Goal: Task Accomplishment & Management: Manage account settings

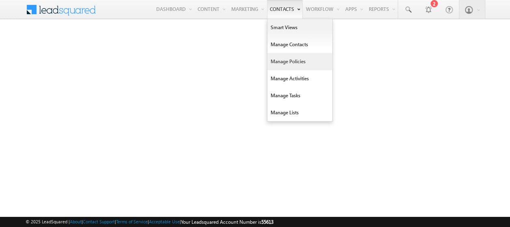
click at [291, 60] on link "Manage Policies" at bounding box center [299, 61] width 65 height 17
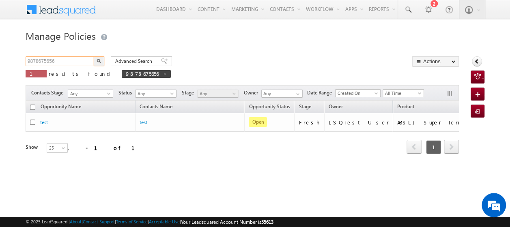
click at [67, 62] on input "9878675656" at bounding box center [60, 61] width 69 height 10
type input "9"
paste input "8886667544"
type input "8886667544"
click at [100, 61] on img "button" at bounding box center [99, 61] width 4 height 4
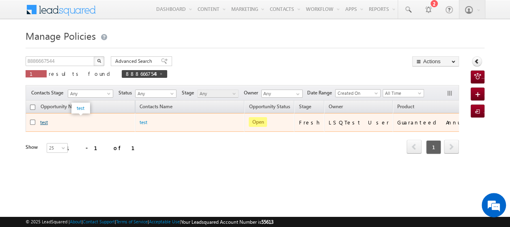
click at [43, 121] on link "test" at bounding box center [44, 122] width 8 height 6
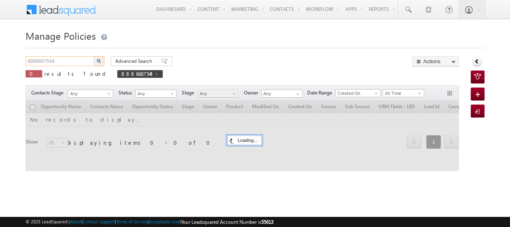
click at [73, 60] on input "8886667544" at bounding box center [60, 61] width 69 height 10
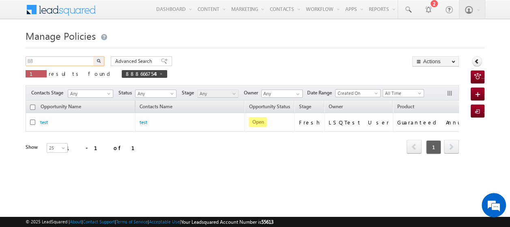
type input "8"
paste input "9996667544"
type input "9996667544"
click at [99, 60] on img "button" at bounding box center [99, 61] width 4 height 4
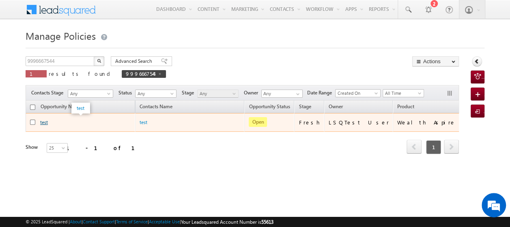
click at [45, 122] on link "test" at bounding box center [44, 122] width 8 height 6
click at [41, 119] on link "test" at bounding box center [44, 122] width 8 height 6
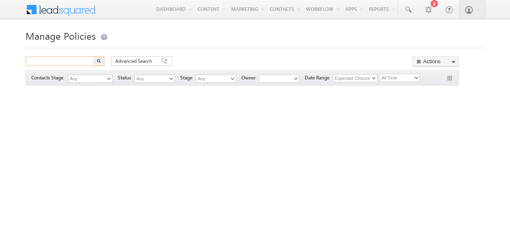
click at [78, 60] on input "text" at bounding box center [60, 61] width 69 height 10
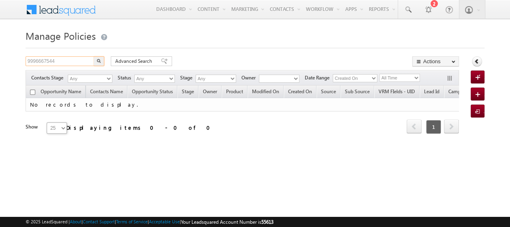
paste input "https://lifeinsuranceuat.adityabirlacapi"
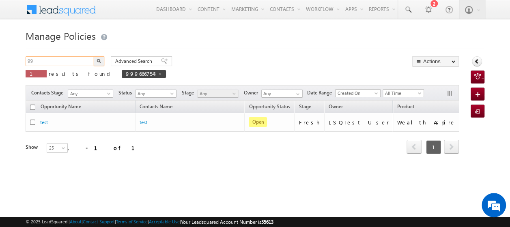
type input "9"
type input "Search Policies"
paste input "9992227544"
type input "9992227544"
click at [101, 59] on button "button" at bounding box center [99, 61] width 11 height 10
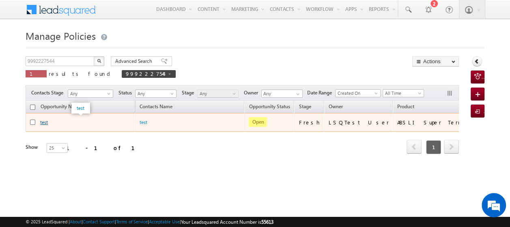
click at [44, 121] on link "test" at bounding box center [44, 122] width 8 height 6
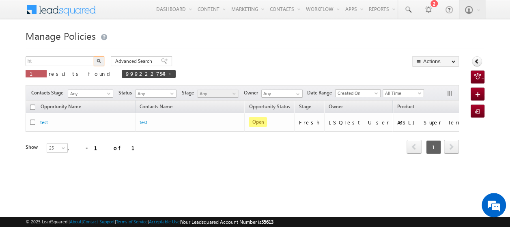
type input "h"
type input "Search Policies"
paste input "9965657544"
type input "9965657544"
click at [98, 60] on img "button" at bounding box center [99, 61] width 4 height 4
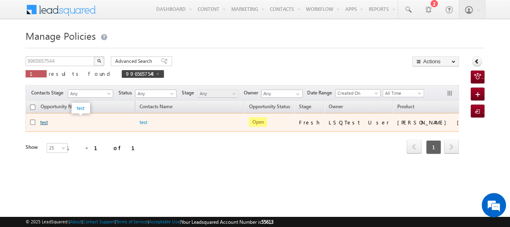
click at [43, 123] on link "test" at bounding box center [44, 122] width 8 height 6
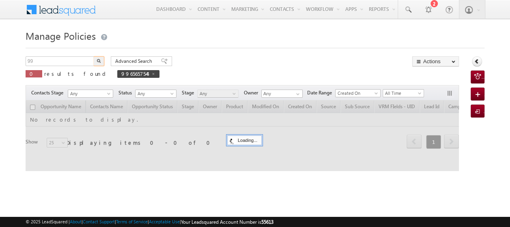
type input "9"
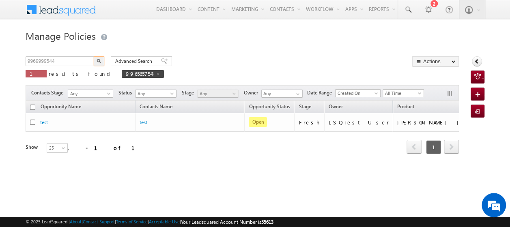
type input "9969999544"
click at [99, 60] on img "button" at bounding box center [99, 61] width 4 height 4
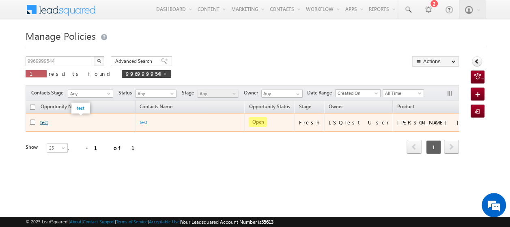
click at [45, 121] on link "test" at bounding box center [44, 122] width 8 height 6
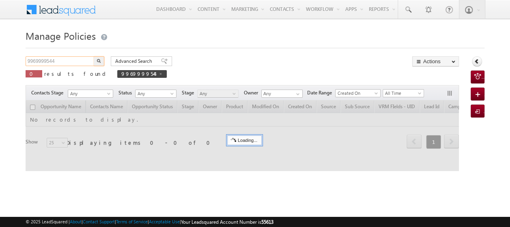
click at [67, 63] on input "9969999544" at bounding box center [60, 61] width 69 height 10
type input "9"
paste input "9988999544"
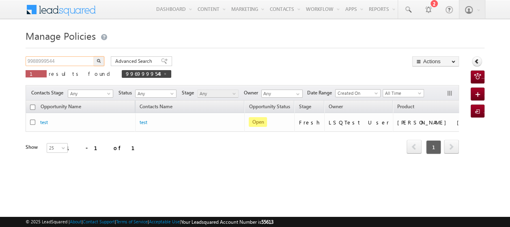
type input "9988999544"
click at [99, 61] on img "button" at bounding box center [99, 61] width 4 height 4
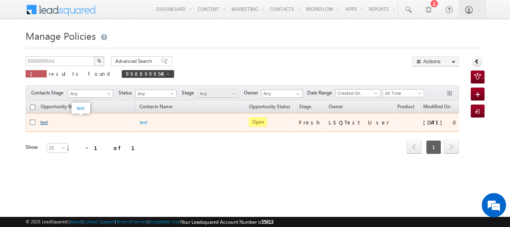
click at [44, 122] on link "test" at bounding box center [44, 122] width 8 height 6
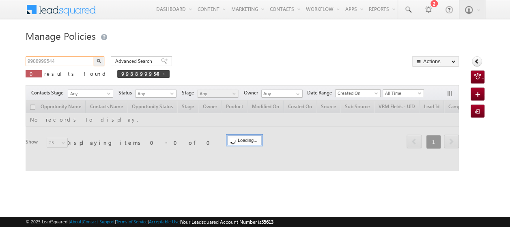
click at [65, 60] on input "9988999544" at bounding box center [60, 61] width 69 height 10
type input "9"
paste input "9998764333"
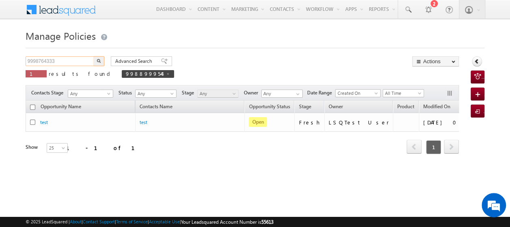
type input "9998764333"
click at [99, 62] on img "button" at bounding box center [99, 61] width 4 height 4
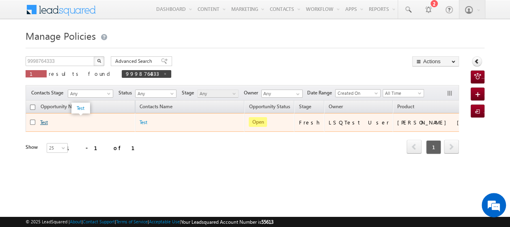
click at [45, 120] on link "Test" at bounding box center [44, 122] width 8 height 6
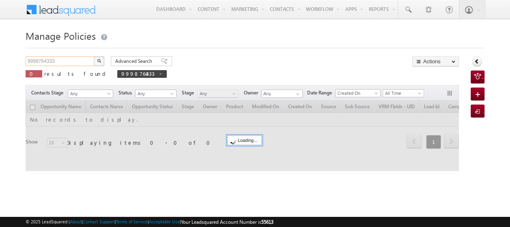
click at [61, 62] on input "9998764333" at bounding box center [60, 61] width 69 height 10
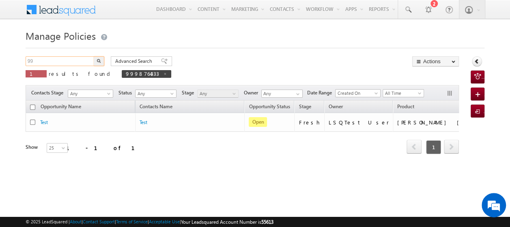
type input "9"
paste input "9765767879"
type input "9765767879"
click at [98, 62] on img "button" at bounding box center [99, 61] width 4 height 4
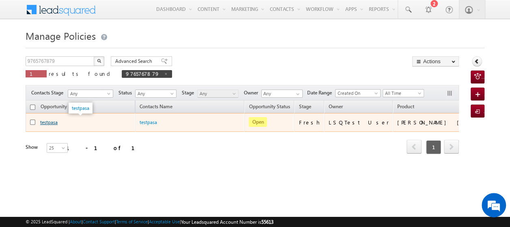
click at [47, 122] on link "testpasa" at bounding box center [48, 122] width 17 height 6
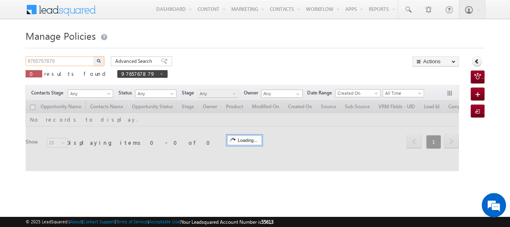
click at [81, 59] on input "9765767879" at bounding box center [60, 61] width 69 height 10
type input "9"
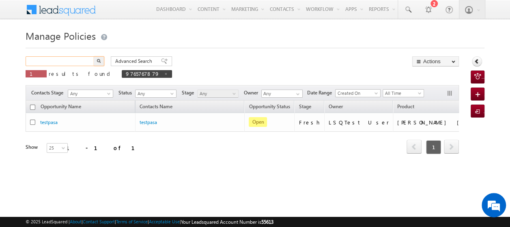
paste input "9934349544"
type input "9934349544"
click at [99, 62] on img "button" at bounding box center [99, 61] width 4 height 4
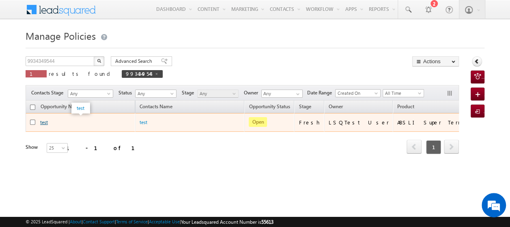
click at [45, 121] on link "test" at bounding box center [44, 122] width 8 height 6
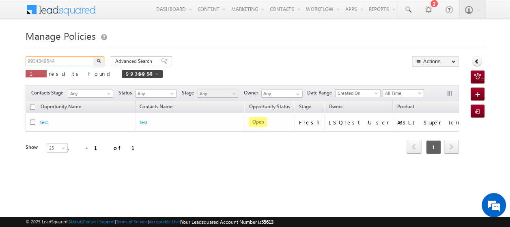
click at [73, 59] on input "9934349544" at bounding box center [60, 61] width 69 height 10
type input "9"
paste input "9930000544"
type input "9930000544"
click at [99, 61] on img "button" at bounding box center [99, 61] width 4 height 4
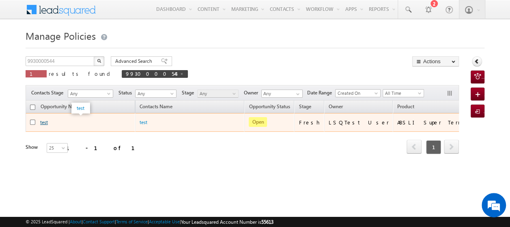
click at [45, 122] on link "test" at bounding box center [44, 122] width 8 height 6
